Goal: Task Accomplishment & Management: Manage account settings

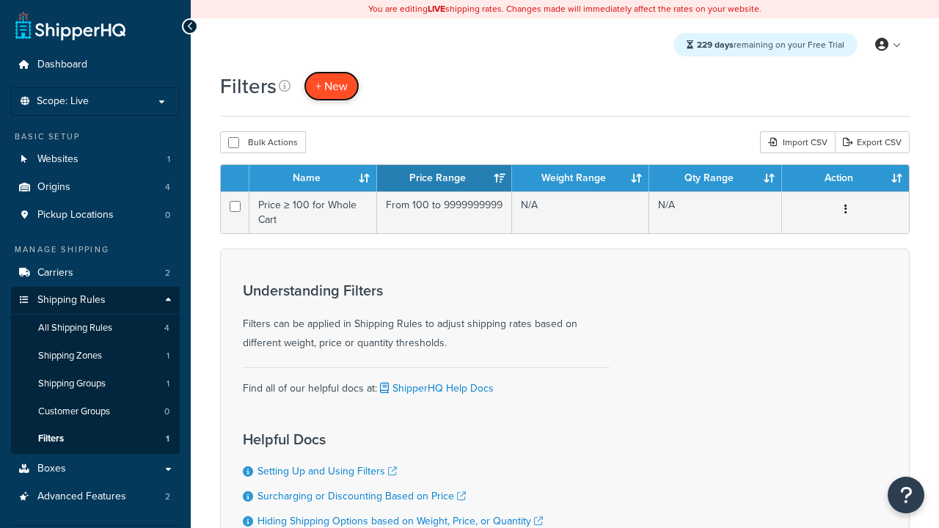
click at [331, 86] on span "+ New" at bounding box center [331, 86] width 32 height 17
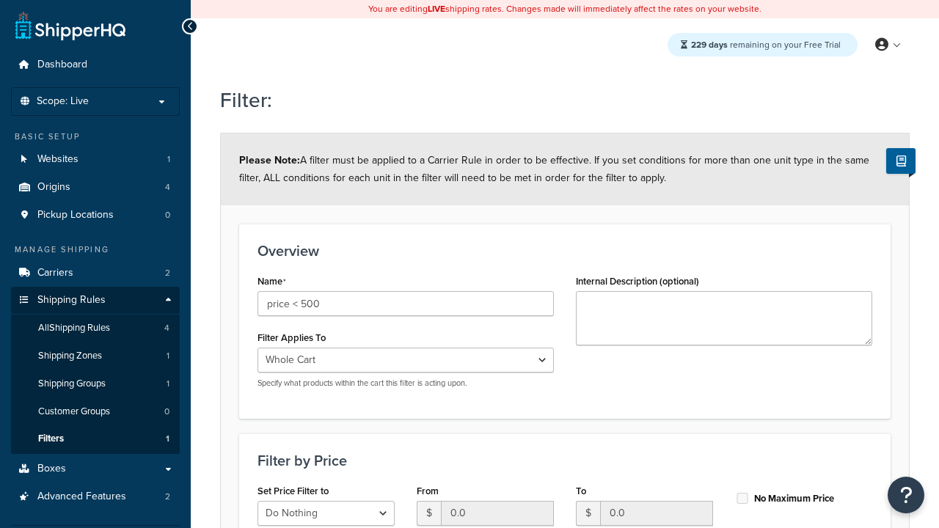
select select "range"
type input "price < 500"
type input "500"
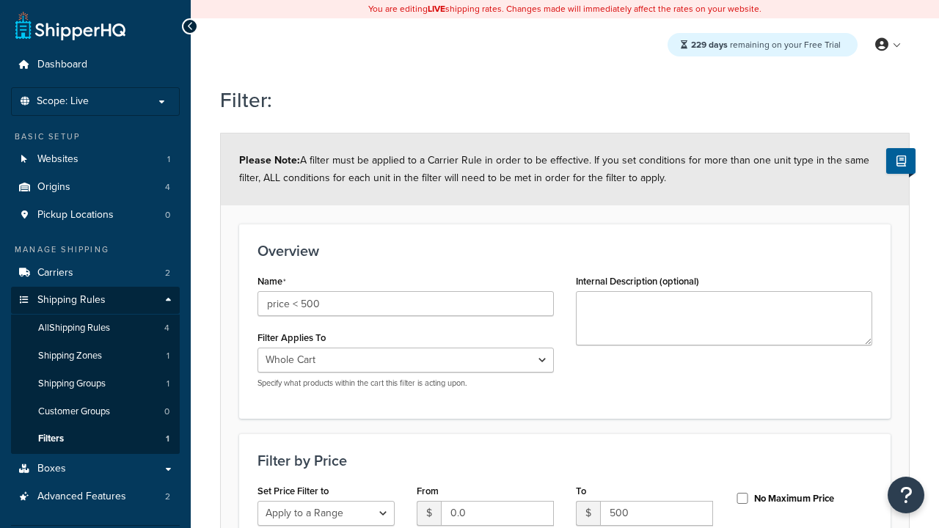
type input "500"
checkbox input "true"
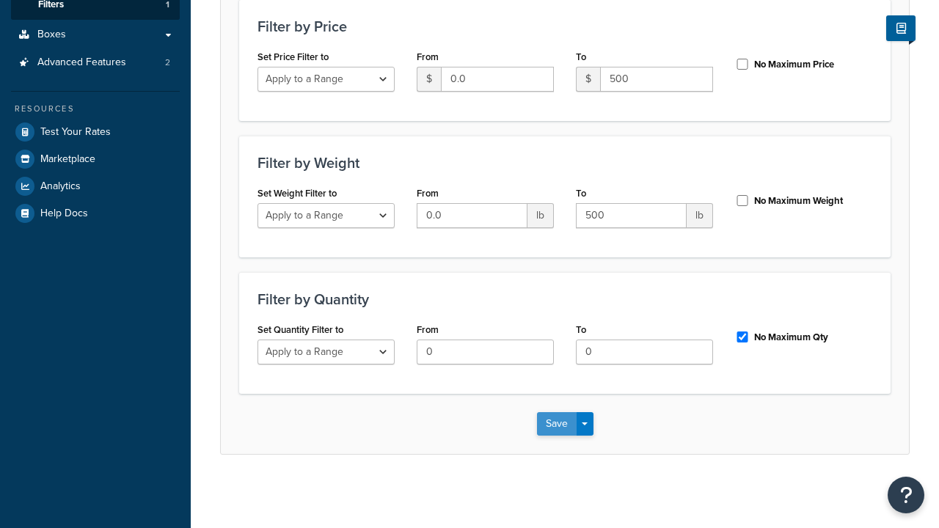
click at [556, 423] on button "Save" at bounding box center [557, 423] width 40 height 23
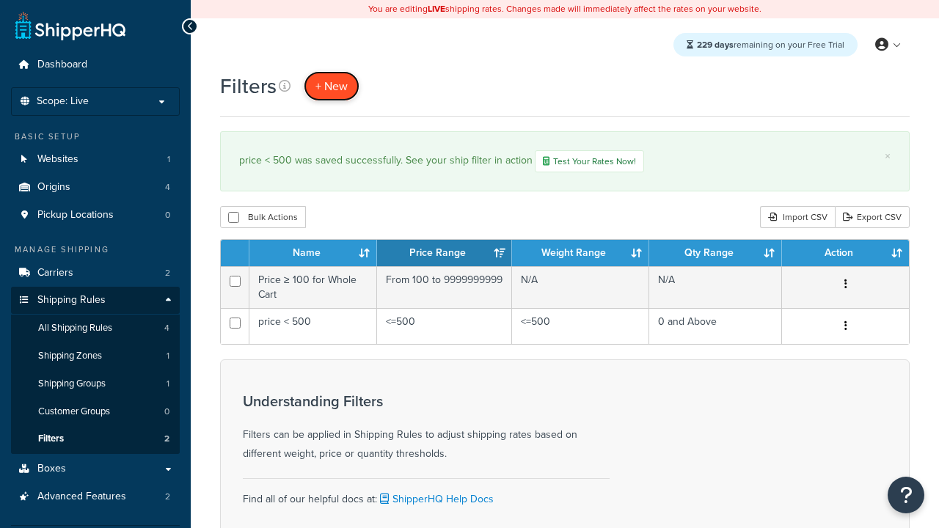
click at [331, 86] on span "+ New" at bounding box center [331, 86] width 32 height 17
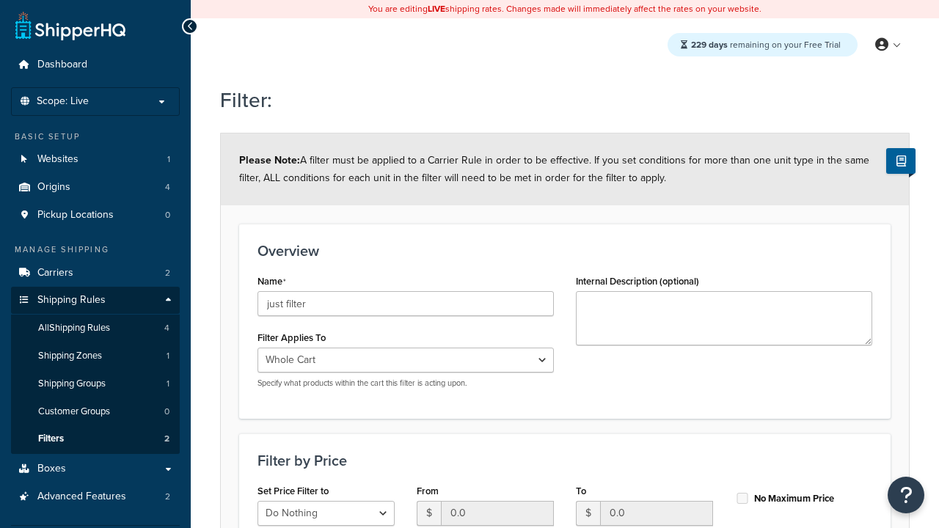
scroll to position [434, 0]
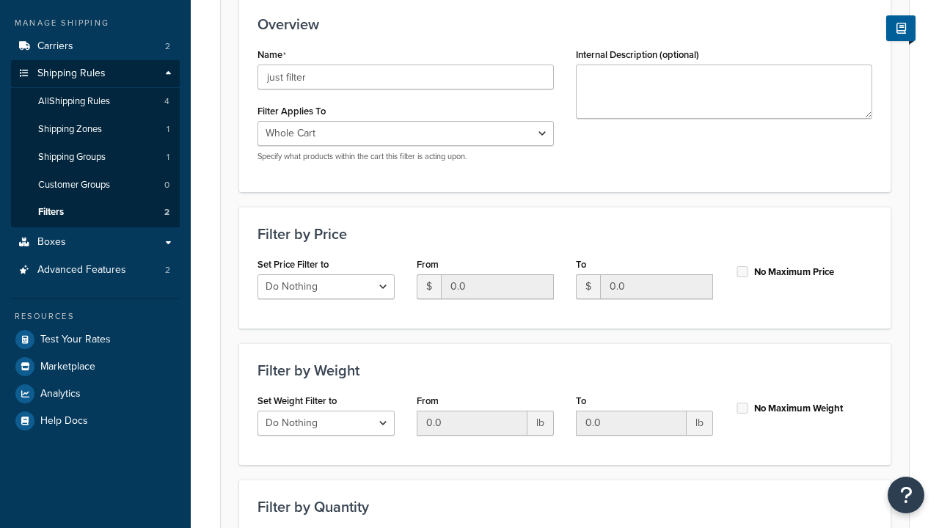
type input "just filter"
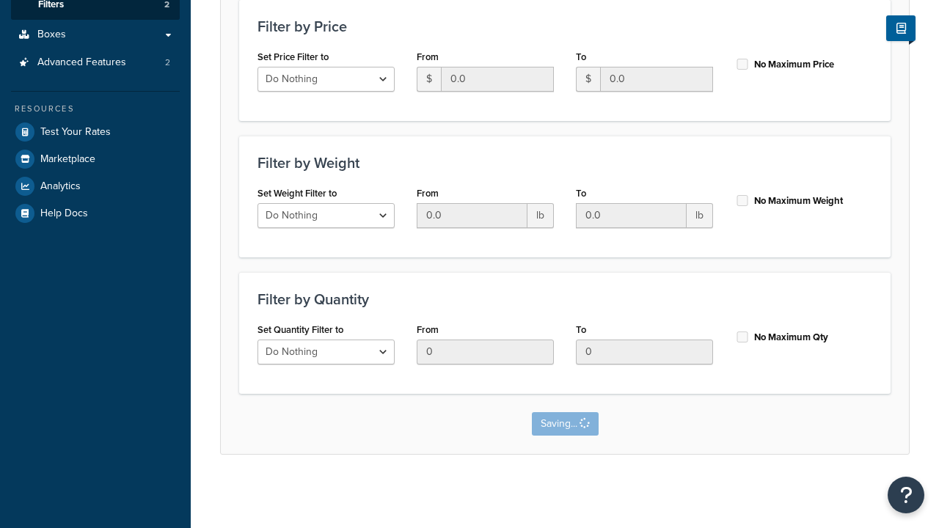
scroll to position [0, 0]
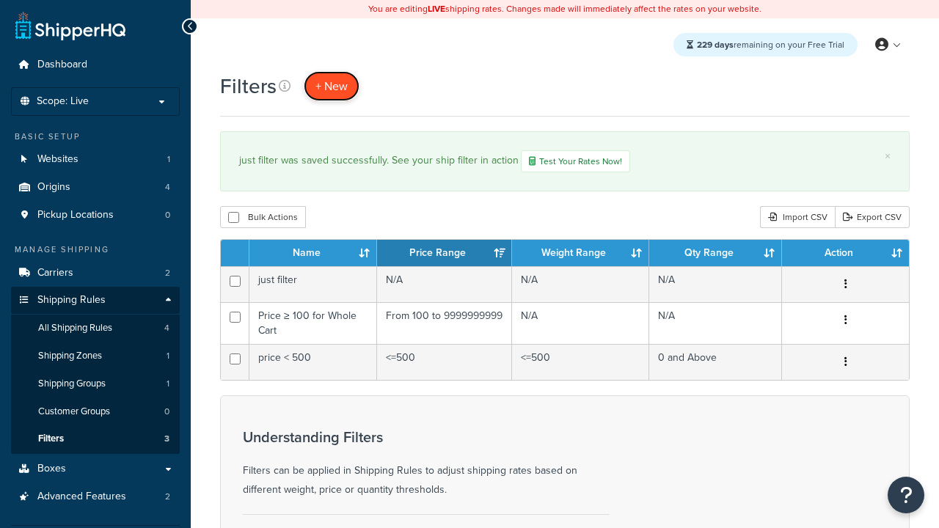
click at [331, 86] on span "+ New" at bounding box center [331, 86] width 32 height 17
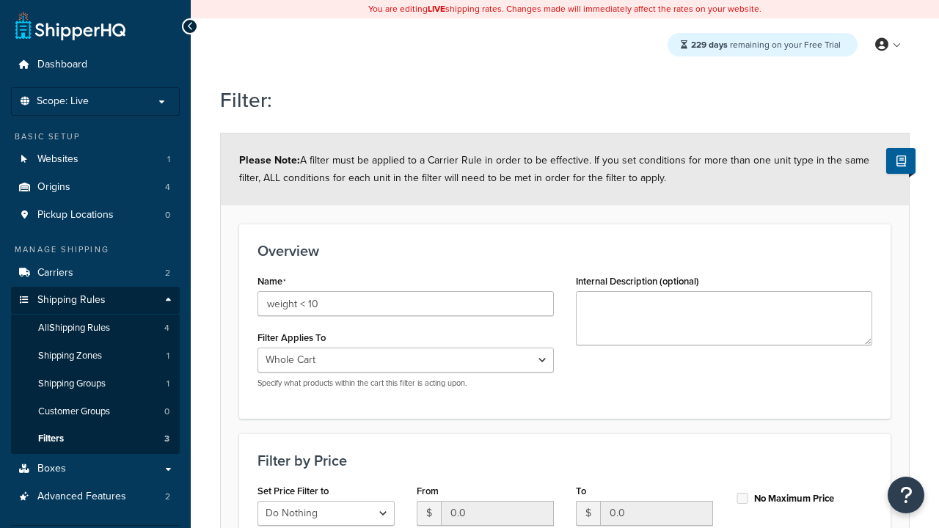
select select "range"
type input "weight < 10"
type input "10"
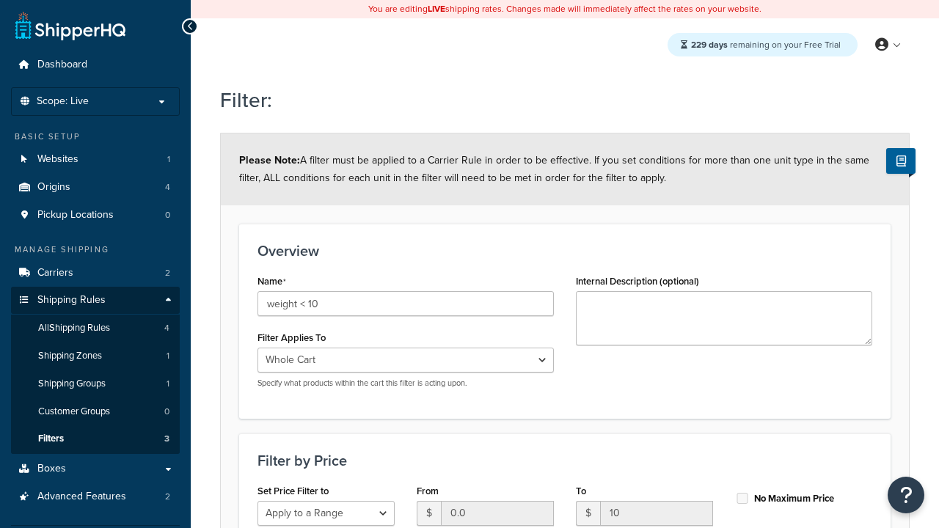
type input "10"
checkbox input "true"
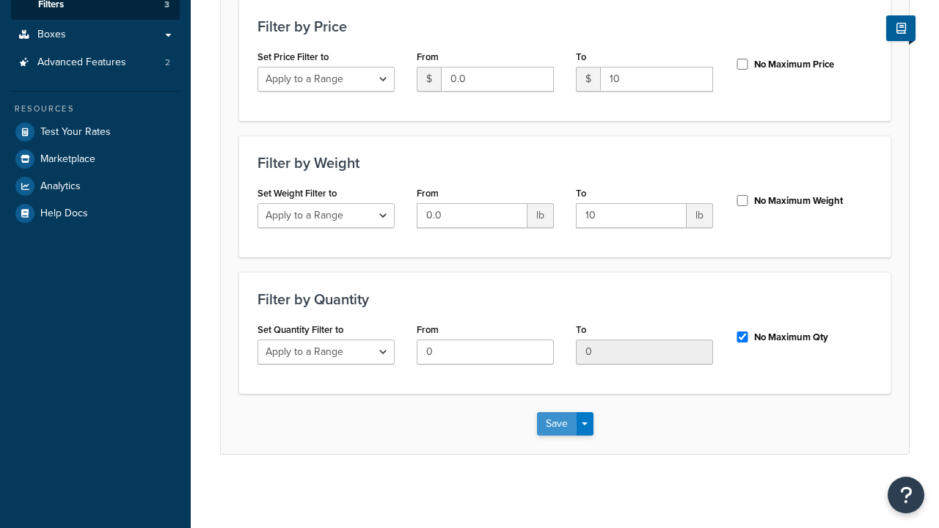
click at [556, 423] on button "Save" at bounding box center [557, 423] width 40 height 23
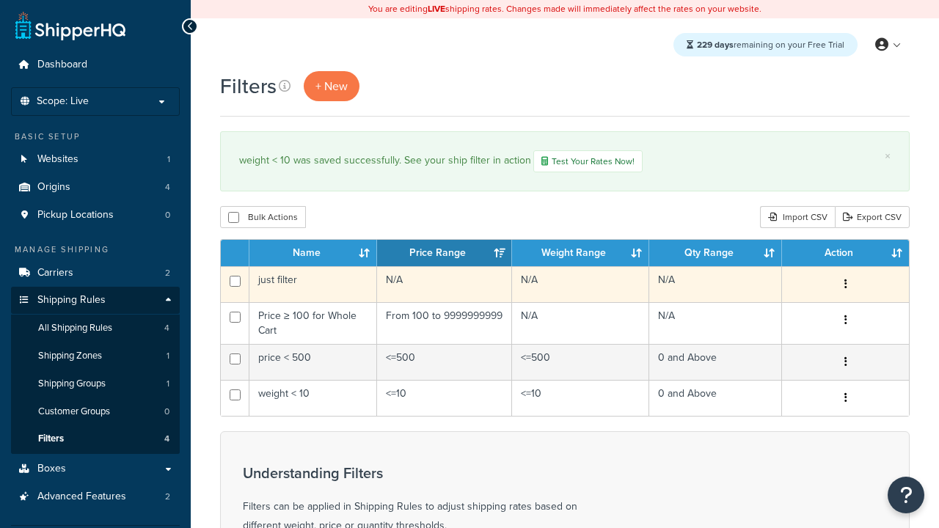
click at [845, 286] on icon "button" at bounding box center [845, 284] width 3 height 10
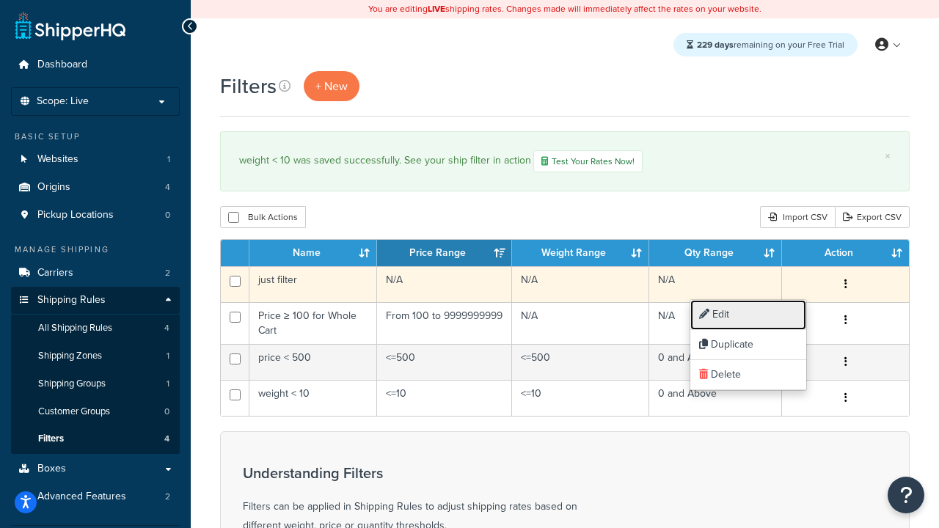
click at [748, 315] on link "Edit" at bounding box center [748, 315] width 116 height 30
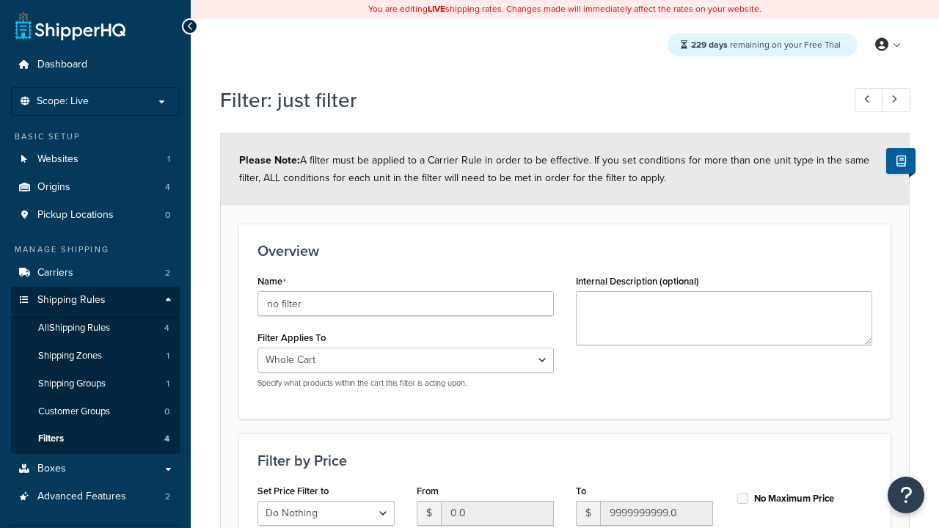
scroll to position [434, 0]
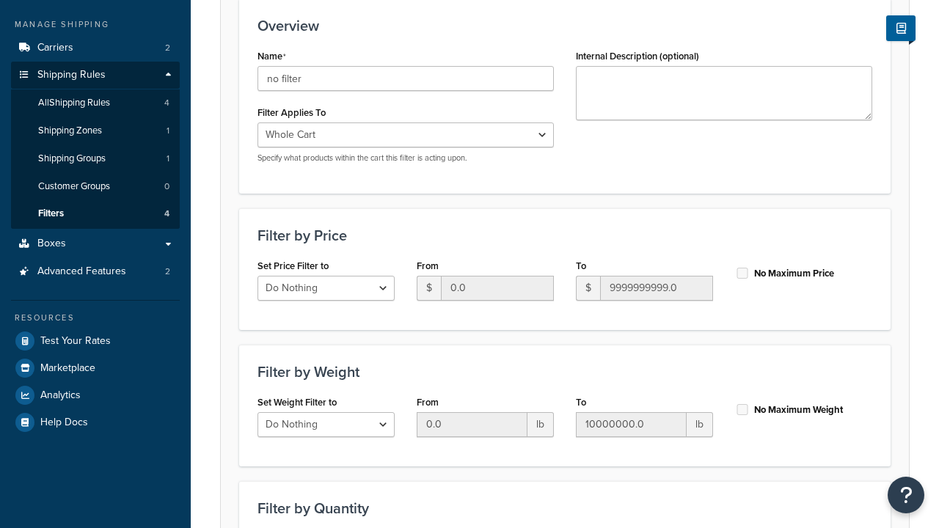
type input "no filter"
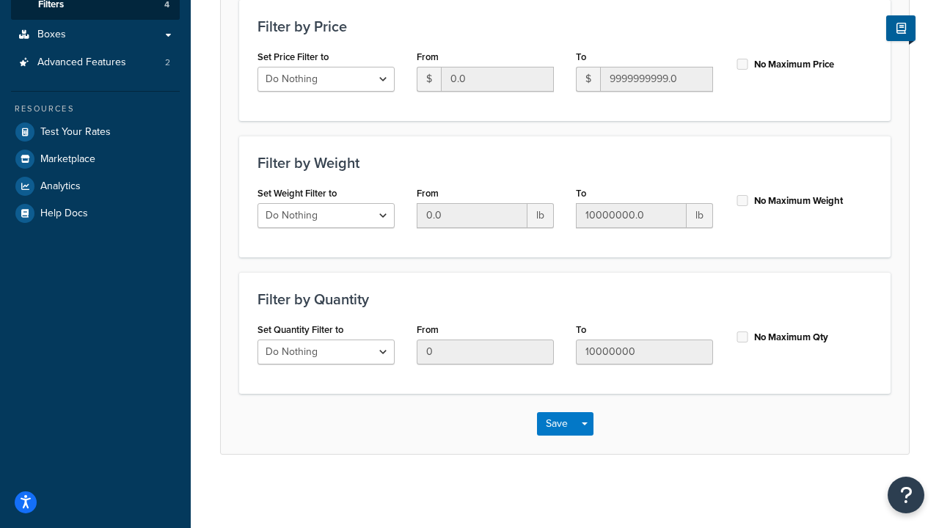
scroll to position [0, 0]
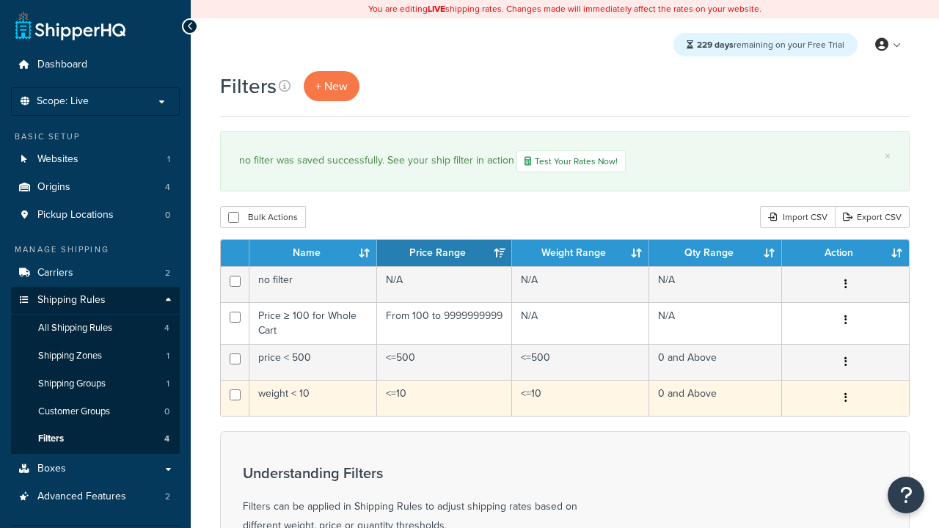
click at [845, 400] on icon "button" at bounding box center [845, 397] width 3 height 10
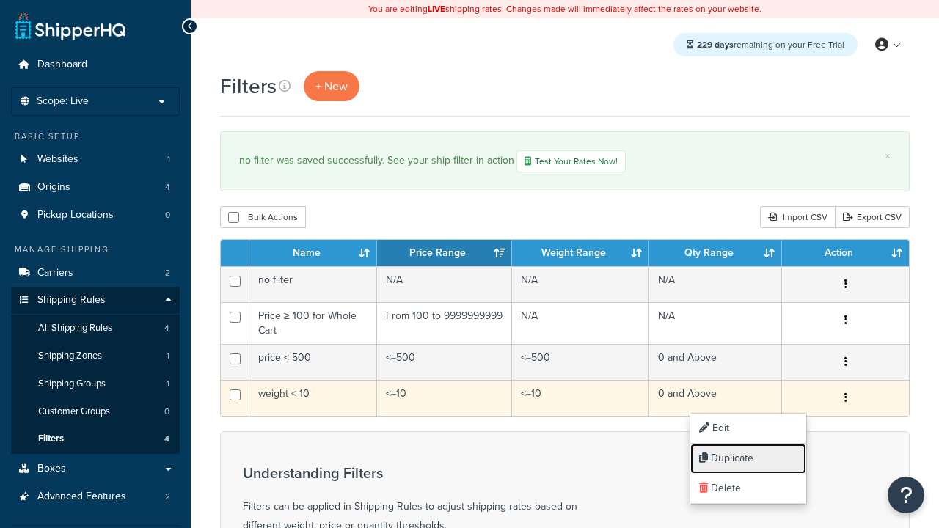
click at [748, 458] on link "Duplicate" at bounding box center [748, 459] width 116 height 30
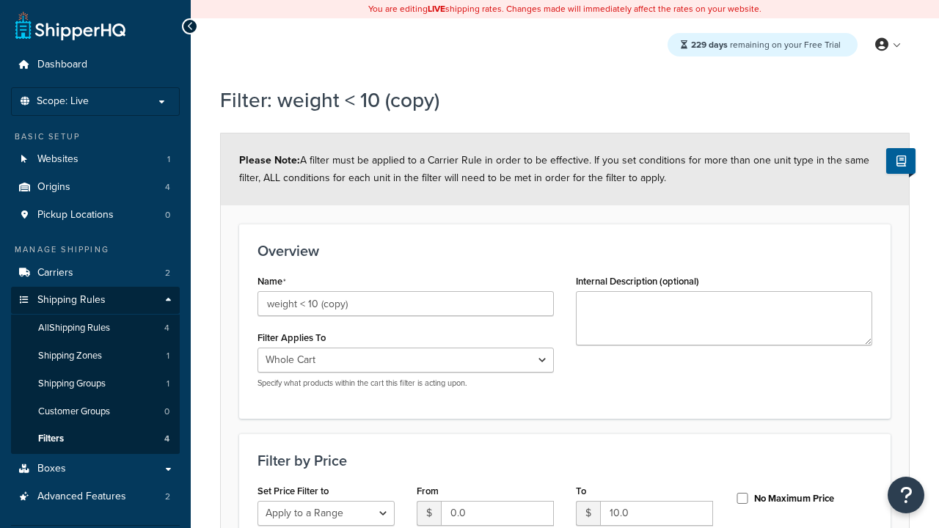
select select "range"
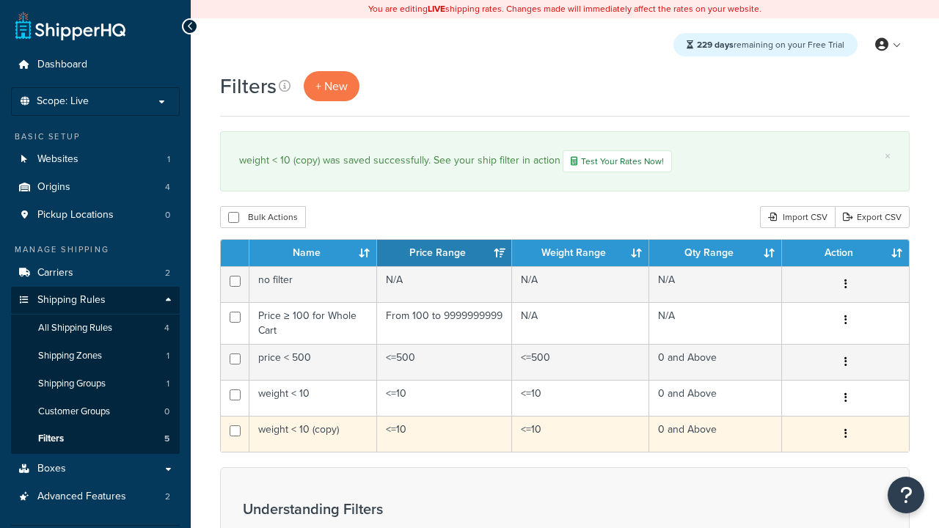
click at [845, 436] on icon "button" at bounding box center [845, 433] width 3 height 10
click at [748, 518] on link "Delete" at bounding box center [748, 525] width 116 height 30
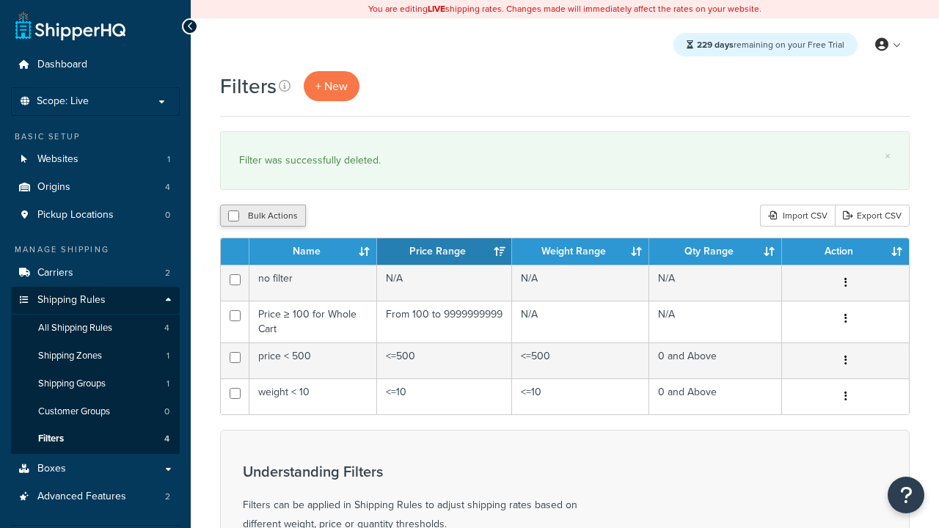
click at [263, 216] on button "Bulk Actions" at bounding box center [263, 216] width 86 height 22
checkbox input "true"
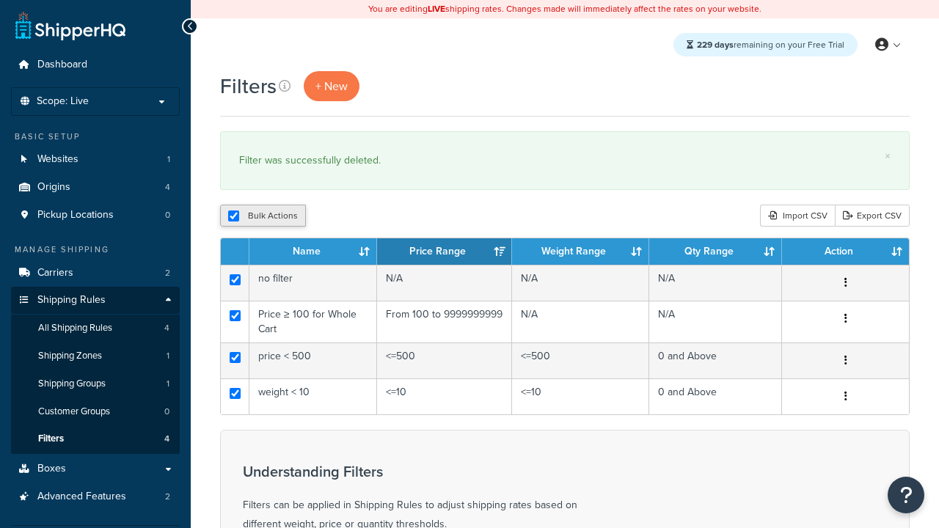
checkbox input "true"
click at [337, 216] on button "Duplicate" at bounding box center [336, 216] width 62 height 22
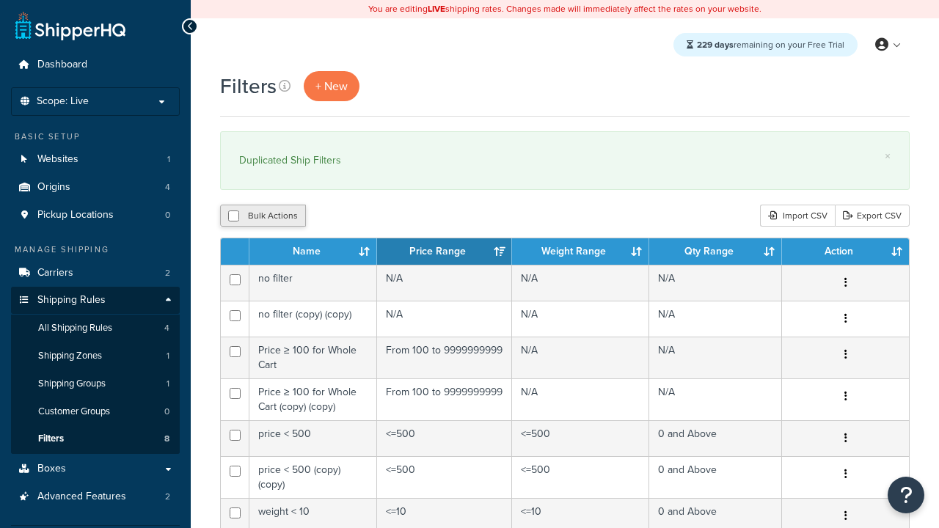
click at [263, 216] on button "Bulk Actions" at bounding box center [263, 216] width 86 height 22
checkbox input "true"
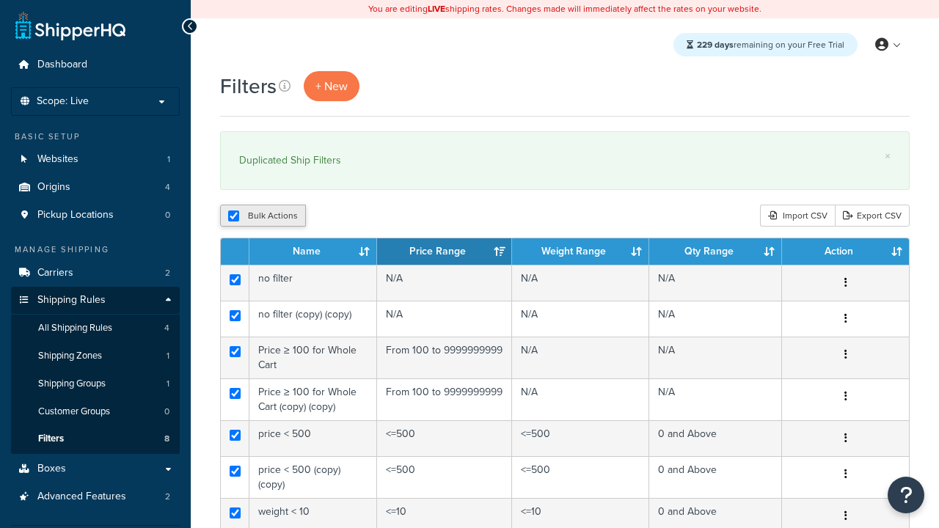
checkbox input "true"
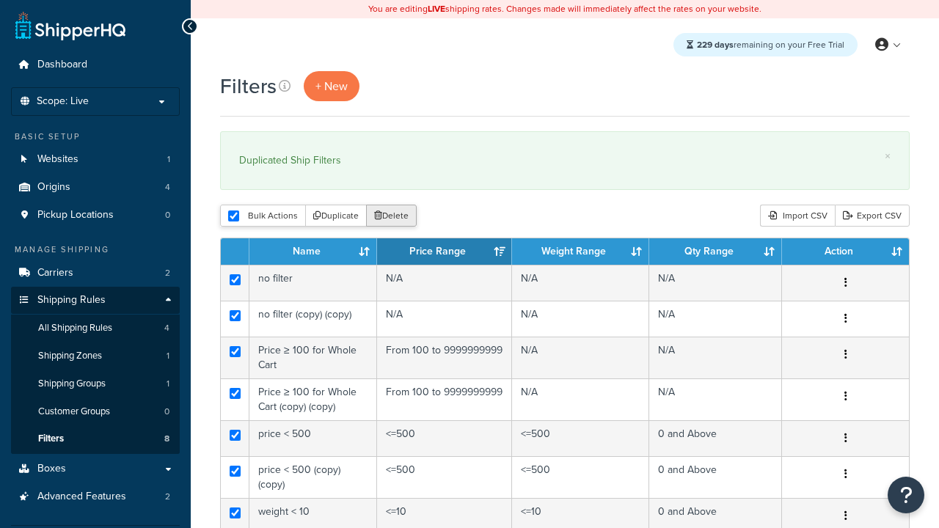
click at [395, 216] on button "Delete" at bounding box center [391, 216] width 51 height 22
